Goal: Task Accomplishment & Management: Manage account settings

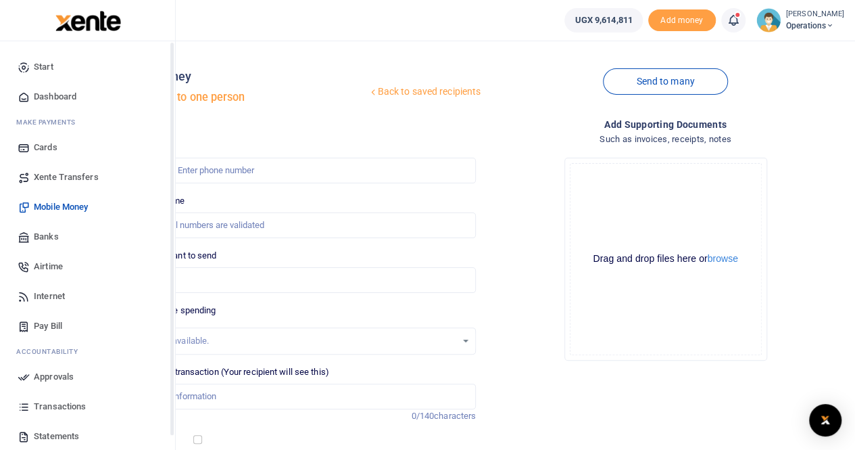
click at [62, 97] on span "Dashboard" at bounding box center [55, 97] width 43 height 14
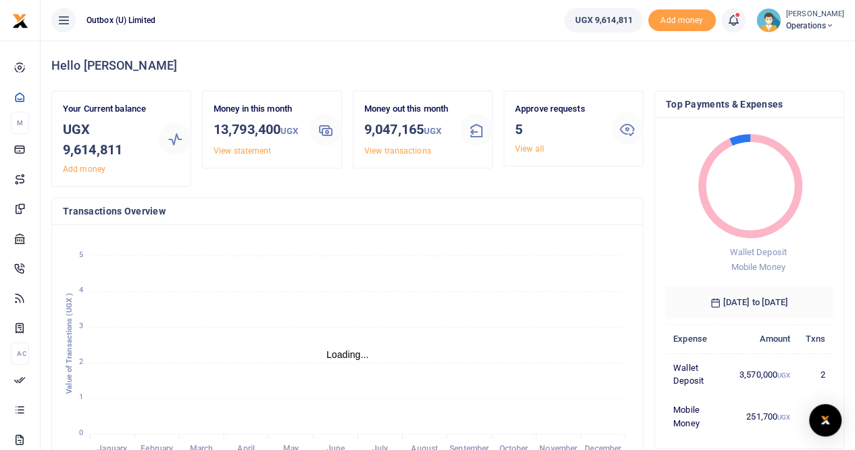
scroll to position [11, 11]
click at [526, 149] on link "View all" at bounding box center [529, 148] width 29 height 9
click at [529, 150] on link "View all" at bounding box center [529, 148] width 29 height 9
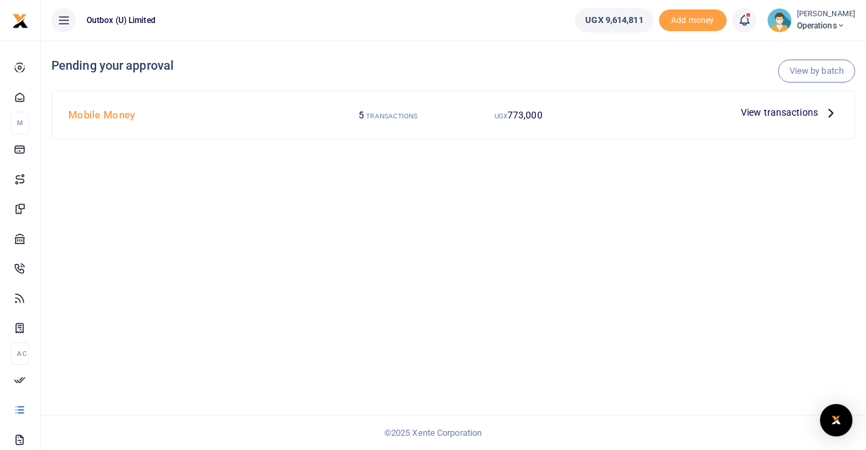
click at [763, 110] on span "View transactions" at bounding box center [778, 112] width 77 height 15
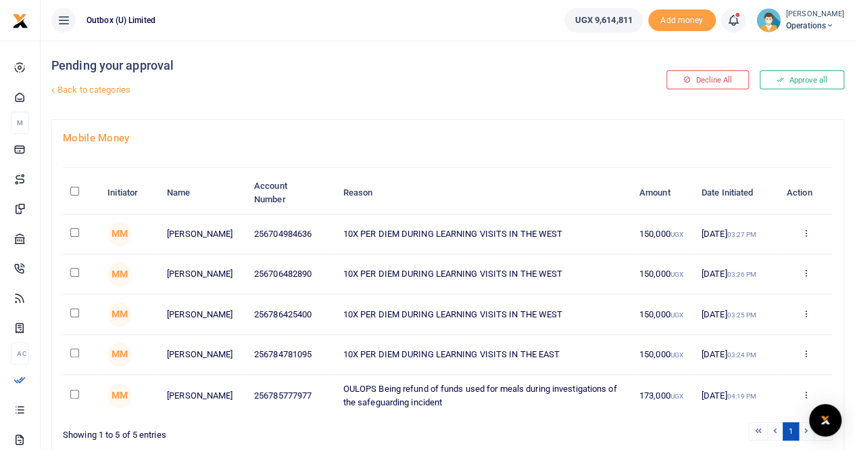
click at [74, 191] on input "\a \a : activate to sort column descending" at bounding box center [74, 191] width 9 height 9
checkbox input "true"
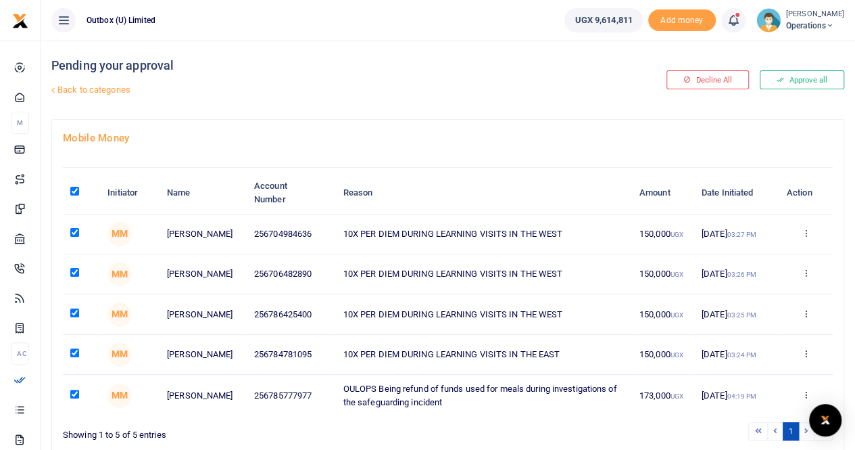
checkbox input "true"
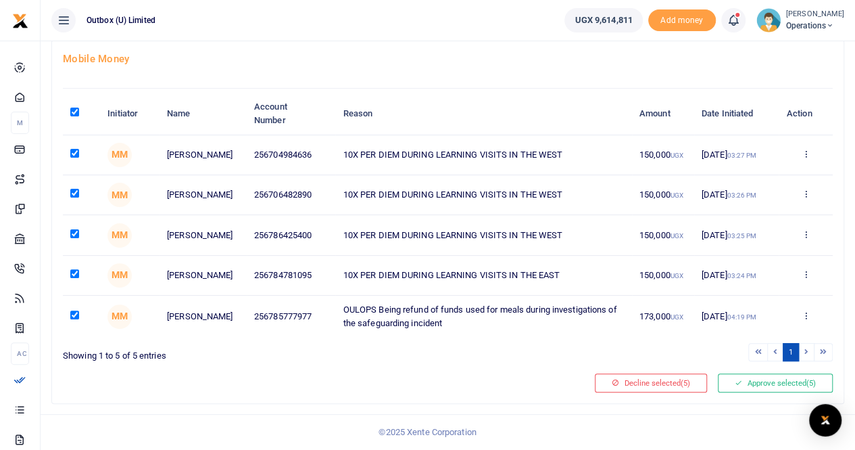
scroll to position [83, 0]
click at [767, 384] on button "Approve selected (5)" at bounding box center [775, 382] width 115 height 19
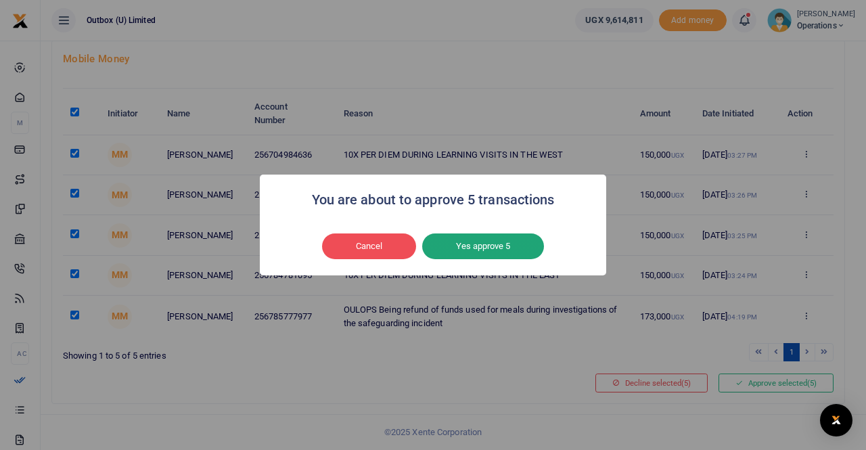
click at [467, 243] on button "Yes approve 5" at bounding box center [483, 246] width 122 height 26
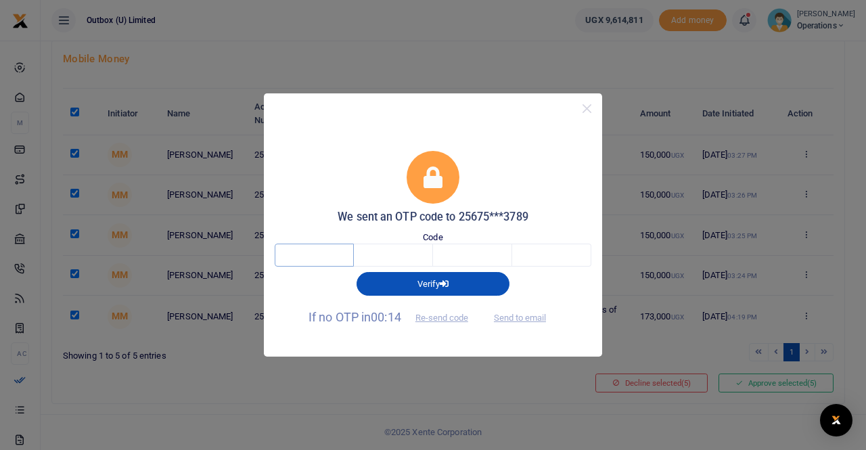
click at [296, 257] on input "text" at bounding box center [314, 254] width 79 height 23
type input "3"
type input "1"
type input "0"
type input "4"
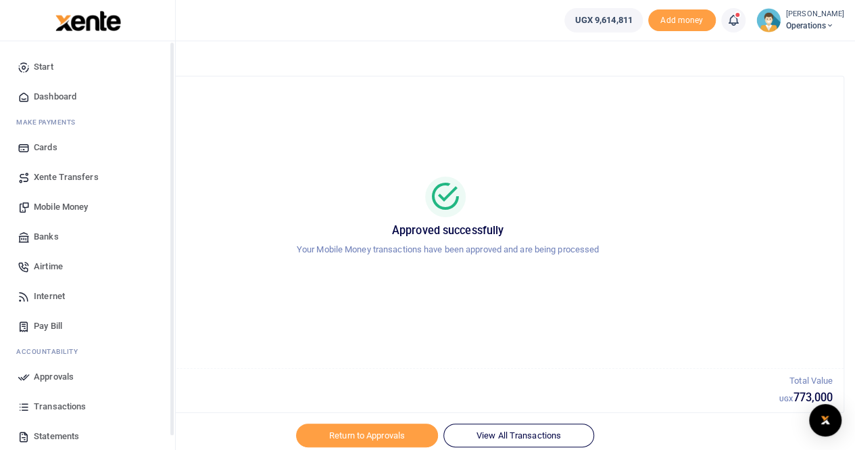
click at [47, 94] on span "Dashboard" at bounding box center [55, 97] width 43 height 14
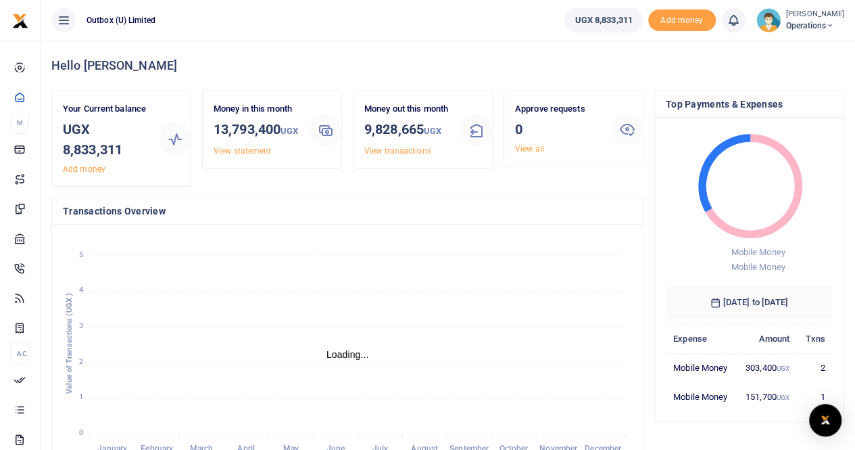
scroll to position [11, 11]
